Goal: Task Accomplishment & Management: Use online tool/utility

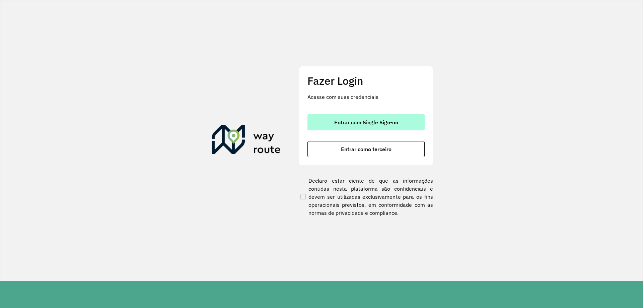
click at [367, 125] on span "Entrar com Single Sign-on" at bounding box center [366, 122] width 64 height 5
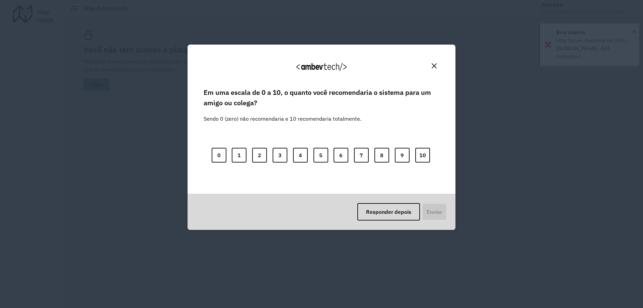
click at [434, 67] on img "Close" at bounding box center [434, 65] width 5 height 5
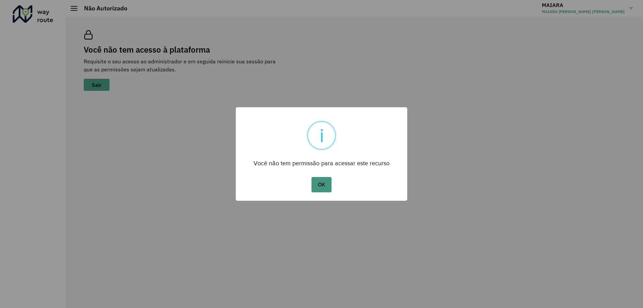
click at [323, 185] on button "OK" at bounding box center [322, 184] width 20 height 15
